Goal: Task Accomplishment & Management: Use online tool/utility

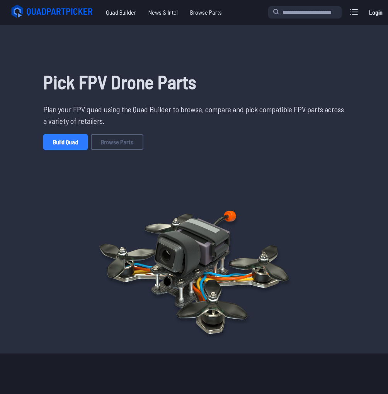
click at [60, 141] on link "Build Quad" at bounding box center [65, 141] width 44 height 15
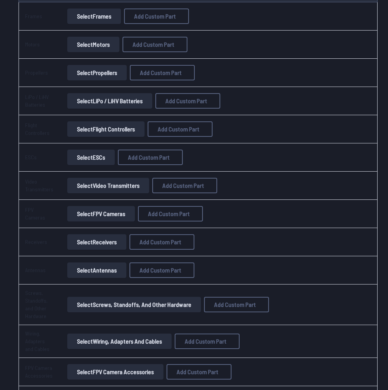
scroll to position [31, 0]
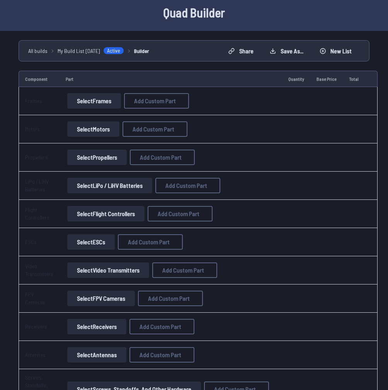
click at [93, 214] on button "Select Flight Controllers" at bounding box center [105, 213] width 77 height 15
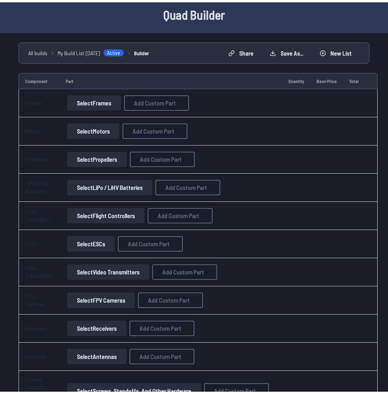
scroll to position [6, 0]
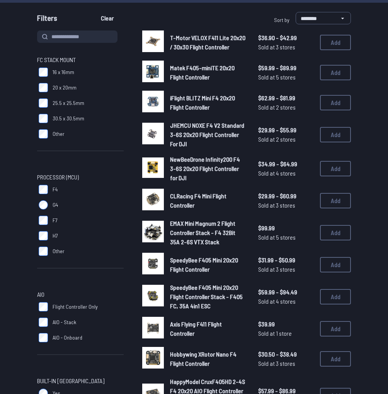
scroll to position [31, 0]
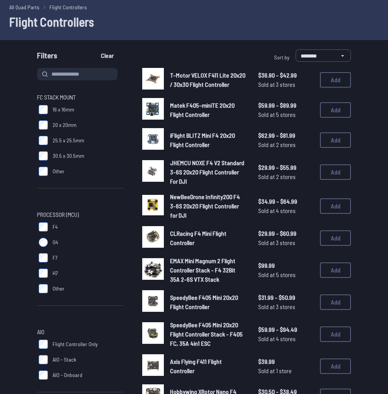
click at [209, 236] on span "CLRacing F4 Mini Flight Controller" at bounding box center [198, 238] width 56 height 17
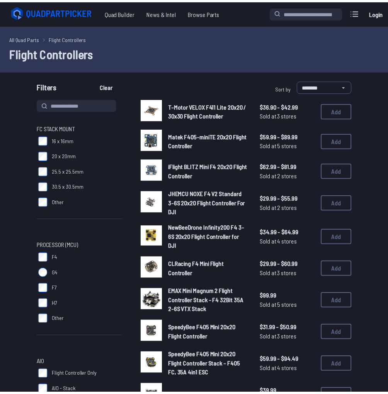
scroll to position [31, 0]
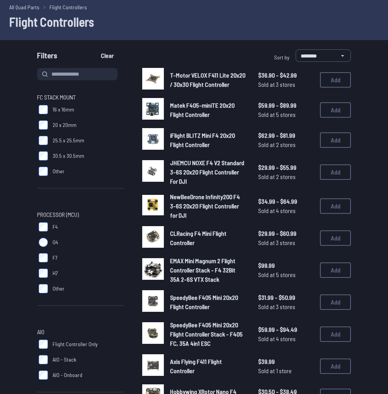
click at [152, 234] on img at bounding box center [153, 237] width 22 height 22
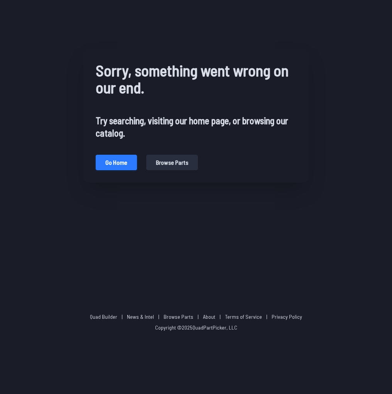
click at [114, 159] on button "Go home" at bounding box center [116, 162] width 41 height 15
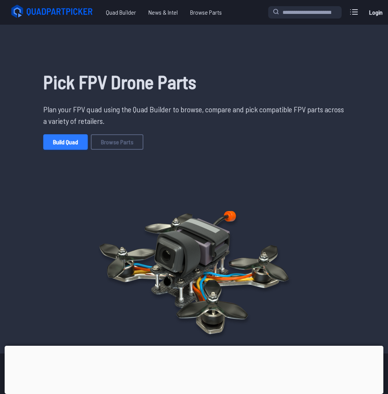
click at [72, 147] on link "Build Quad" at bounding box center [65, 141] width 44 height 15
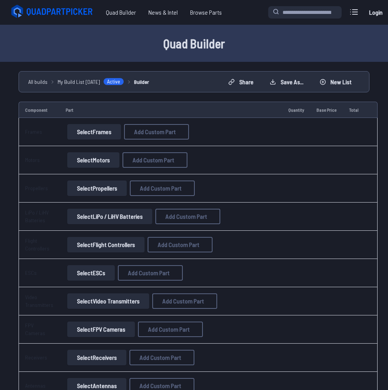
click at [98, 272] on button "Select ESCs" at bounding box center [90, 272] width 47 height 15
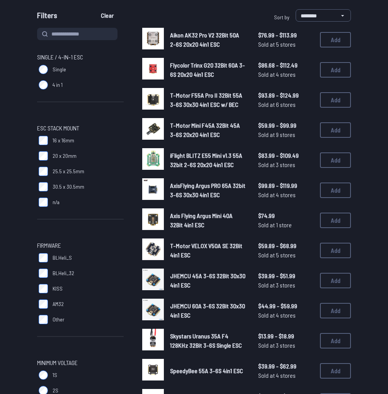
scroll to position [93, 0]
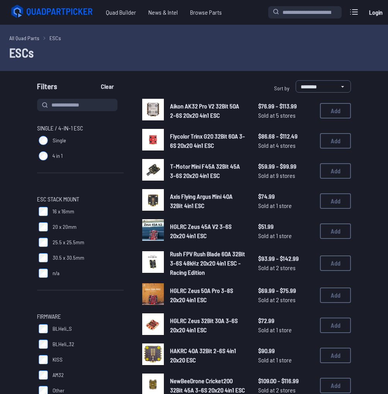
scroll to position [93, 0]
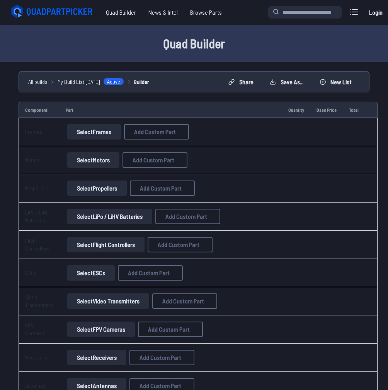
click at [100, 242] on button "Select Flight Controllers" at bounding box center [105, 244] width 77 height 15
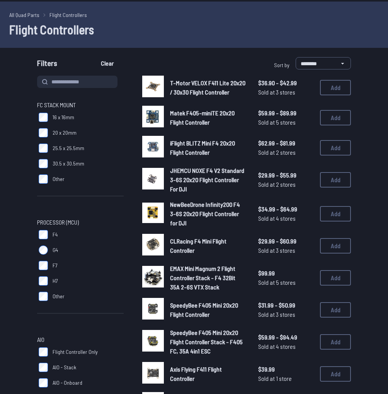
scroll to position [93, 0]
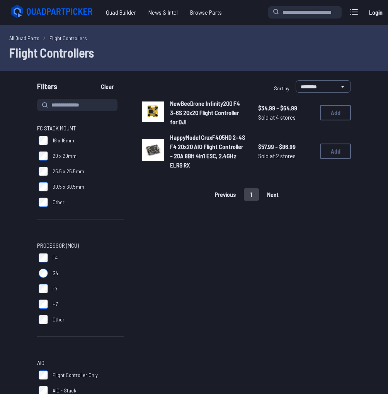
click at [194, 105] on span "NewBeeDrone Infinity200 F4 3-6S 20x20 Flight Controller for DJI" at bounding box center [205, 113] width 70 height 26
click at [201, 147] on span "HappyModel CruxF405HD 2-4S F4 20x20 AIO Flight Controller - 20A 8Bit 4in1 ESC, …" at bounding box center [207, 151] width 75 height 35
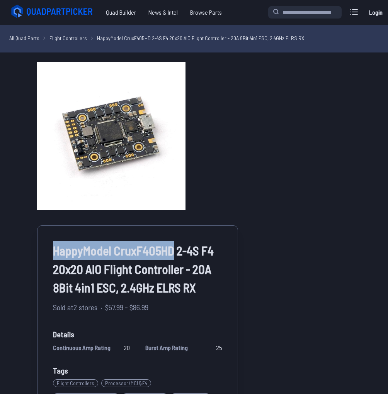
drag, startPoint x: 53, startPoint y: 252, endPoint x: 173, endPoint y: 252, distance: 119.3
click at [173, 252] on span "HappyModel CruxF405HD 2-4S F4 20x20 AIO Flight Controller - 20A 8Bit 4in1 ESC, …" at bounding box center [137, 269] width 169 height 56
copy span "HappyModel CruxF405HD"
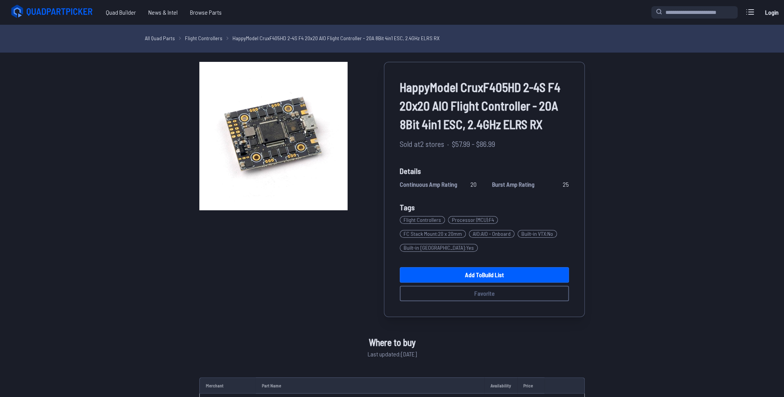
click at [198, 37] on link "Flight Controllers" at bounding box center [203, 38] width 37 height 8
click at [208, 37] on link "Flight Controllers" at bounding box center [203, 38] width 37 height 8
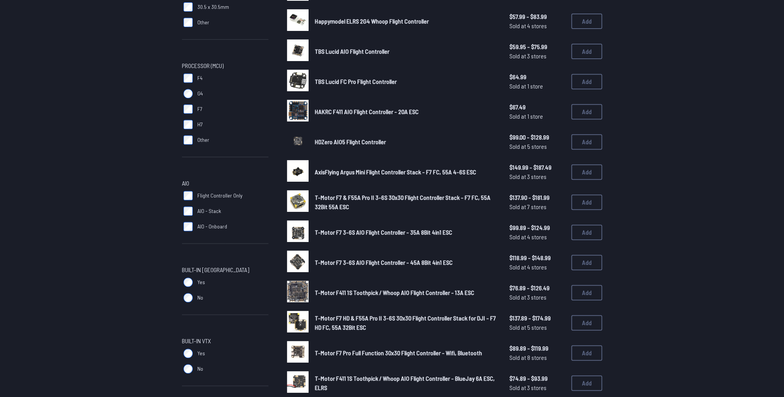
scroll to position [185, 0]
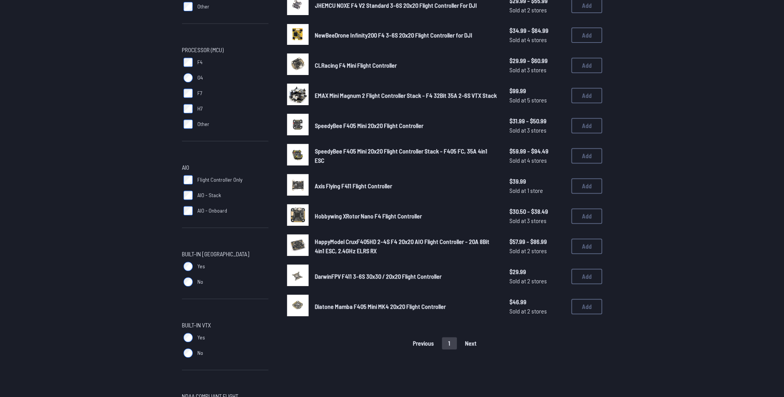
scroll to position [185, 0]
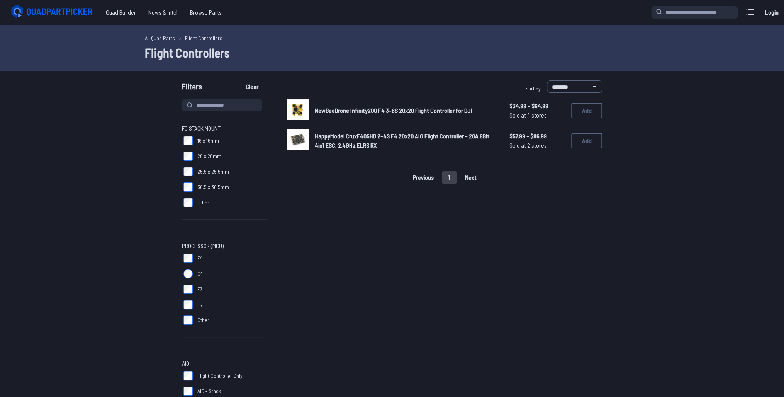
click at [364, 111] on span "NewBeeDrone Infinity200 F4 3-6S 20x20 Flight Controller for DJI" at bounding box center [394, 110] width 158 height 7
